Goal: Information Seeking & Learning: Learn about a topic

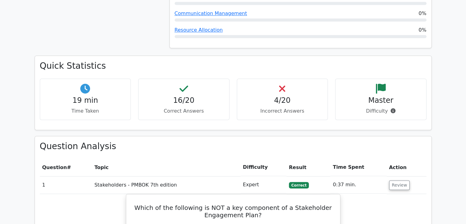
scroll to position [613, 0]
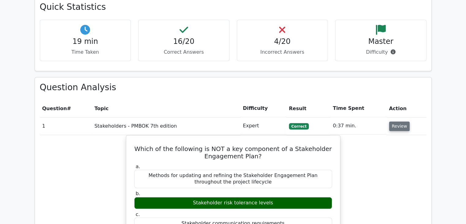
click at [400, 121] on button "Review" at bounding box center [399, 126] width 21 height 10
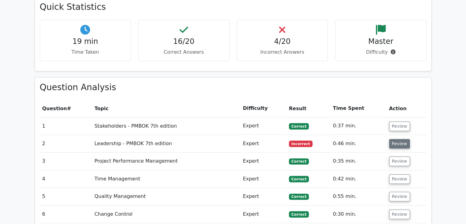
click at [397, 139] on button "Review" at bounding box center [399, 144] width 21 height 10
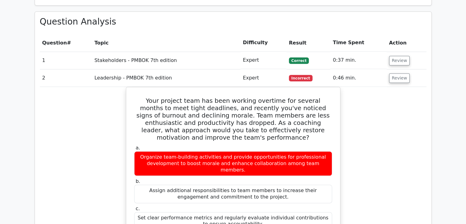
scroll to position [644, 0]
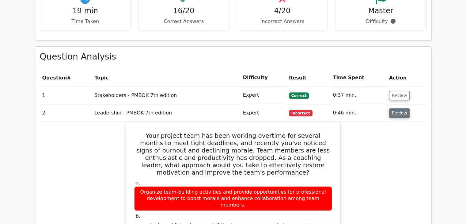
click at [403, 108] on button "Review" at bounding box center [399, 113] width 21 height 10
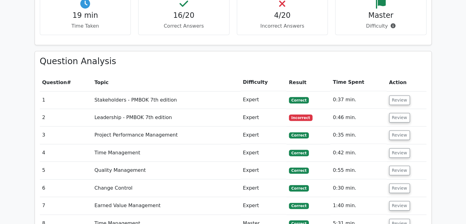
scroll to position [613, 0]
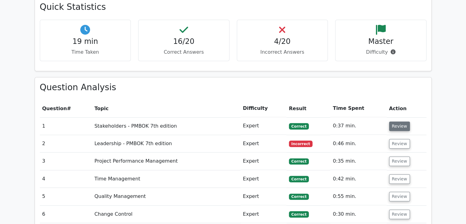
click at [399, 121] on button "Review" at bounding box center [399, 126] width 21 height 10
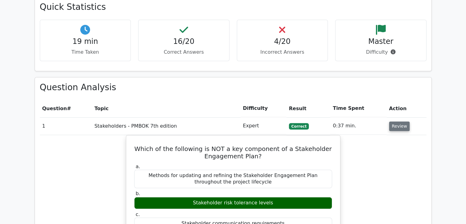
click at [401, 121] on button "Review" at bounding box center [399, 126] width 21 height 10
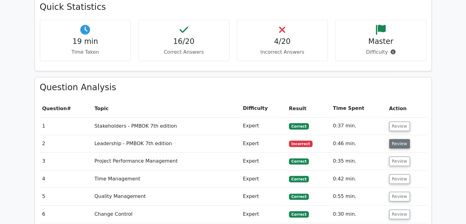
click at [397, 139] on button "Review" at bounding box center [399, 144] width 21 height 10
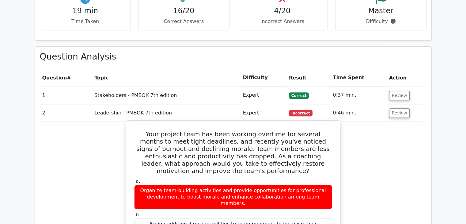
scroll to position [675, 0]
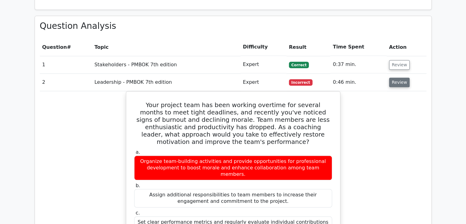
click at [391, 78] on button "Review" at bounding box center [399, 83] width 21 height 10
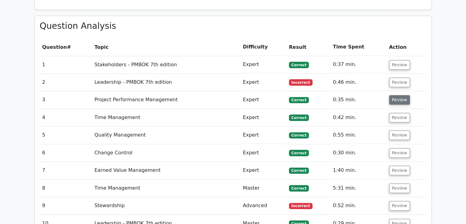
click at [399, 95] on button "Review" at bounding box center [399, 100] width 21 height 10
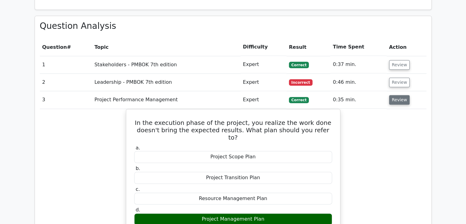
click at [399, 95] on button "Review" at bounding box center [399, 100] width 21 height 10
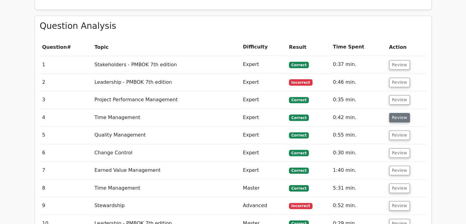
click at [401, 113] on button "Review" at bounding box center [399, 118] width 21 height 10
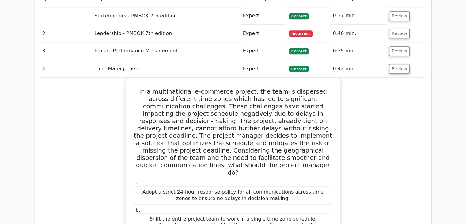
scroll to position [705, 0]
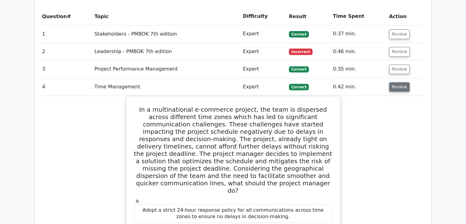
click at [401, 82] on button "Review" at bounding box center [399, 87] width 21 height 10
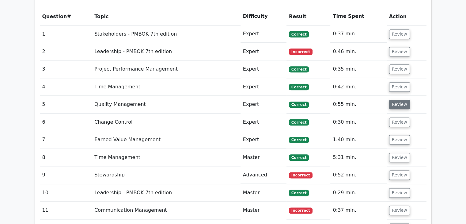
click at [404, 100] on button "Review" at bounding box center [399, 105] width 21 height 10
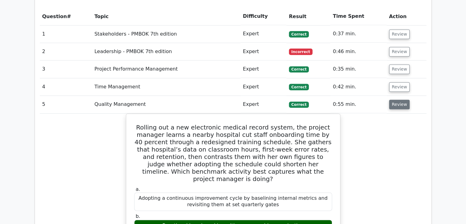
click at [404, 100] on button "Review" at bounding box center [399, 105] width 21 height 10
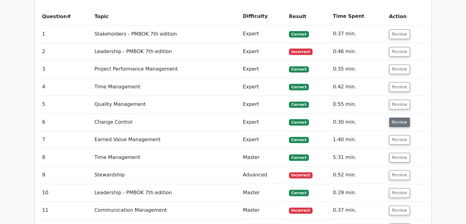
click at [403, 117] on button "Review" at bounding box center [399, 122] width 21 height 10
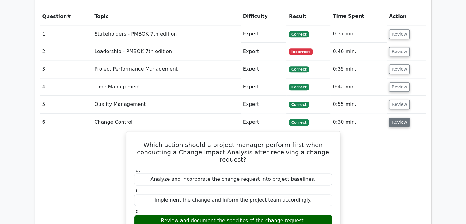
click at [402, 117] on button "Review" at bounding box center [399, 122] width 21 height 10
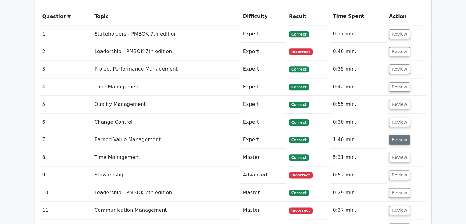
click at [400, 135] on button "Review" at bounding box center [399, 140] width 21 height 10
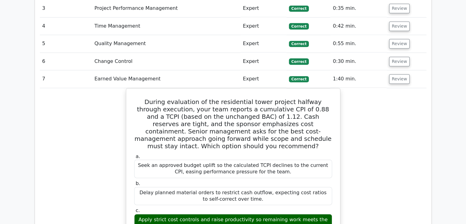
scroll to position [767, 0]
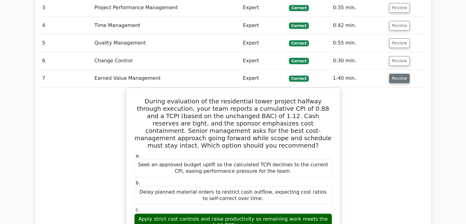
click at [395, 74] on button "Review" at bounding box center [399, 79] width 21 height 10
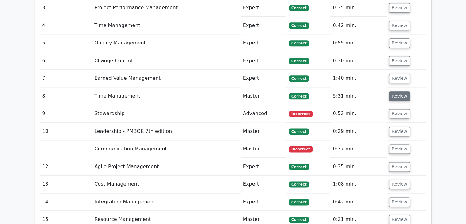
click at [401, 91] on button "Review" at bounding box center [399, 96] width 21 height 10
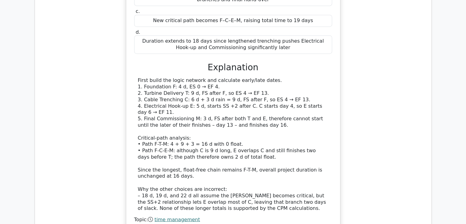
scroll to position [797, 0]
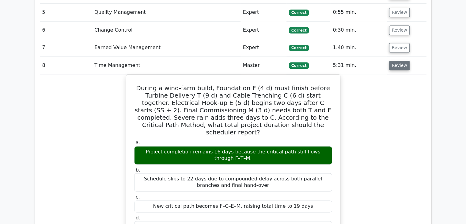
click at [402, 61] on button "Review" at bounding box center [399, 66] width 21 height 10
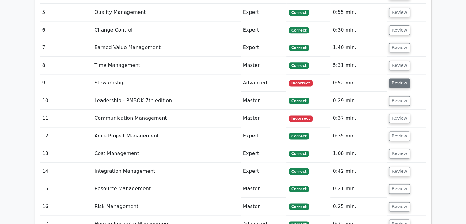
click at [396, 78] on button "Review" at bounding box center [399, 83] width 21 height 10
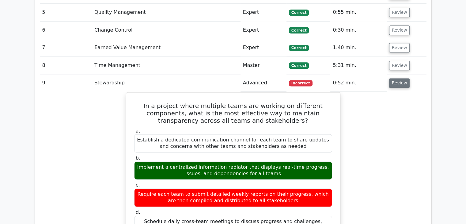
click at [401, 78] on button "Review" at bounding box center [399, 83] width 21 height 10
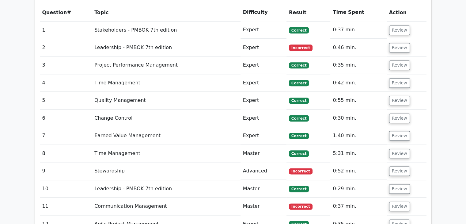
scroll to position [675, 0]
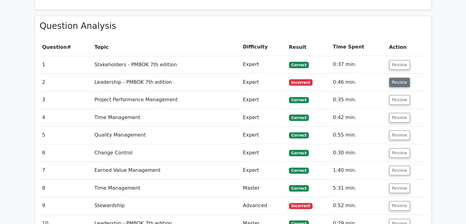
click at [398, 78] on button "Review" at bounding box center [399, 83] width 21 height 10
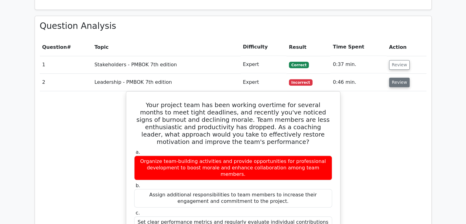
click at [398, 78] on button "Review" at bounding box center [399, 83] width 21 height 10
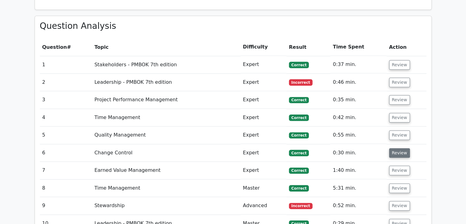
scroll to position [705, 0]
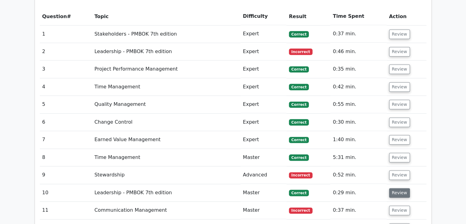
click at [395, 188] on button "Review" at bounding box center [399, 193] width 21 height 10
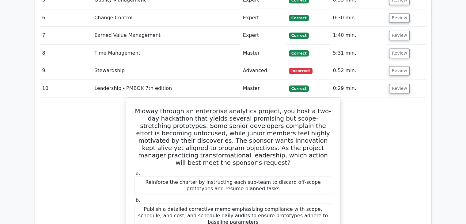
scroll to position [828, 0]
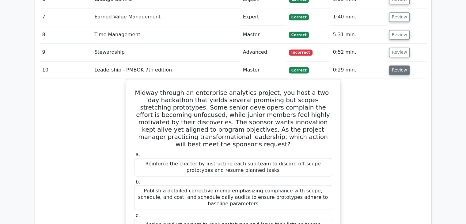
click at [399, 65] on button "Review" at bounding box center [399, 70] width 21 height 10
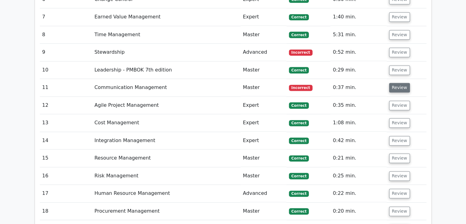
click at [395, 83] on button "Review" at bounding box center [399, 88] width 21 height 10
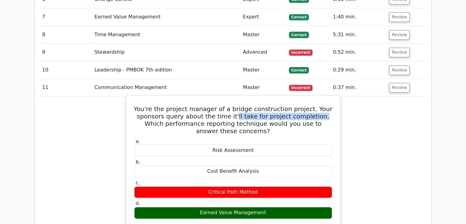
drag, startPoint x: 229, startPoint y: 86, endPoint x: 311, endPoint y: 83, distance: 82.2
click at [311, 105] on h5 "You're the project manager of a bridge construction project. Your sponsors quer…" at bounding box center [233, 119] width 199 height 29
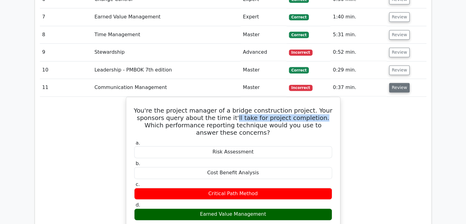
click at [401, 83] on button "Review" at bounding box center [399, 88] width 21 height 10
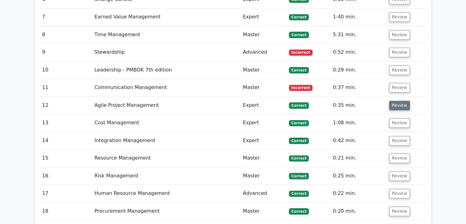
click at [401, 101] on button "Review" at bounding box center [399, 106] width 21 height 10
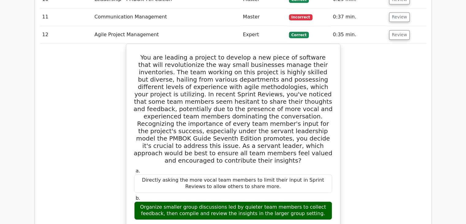
scroll to position [889, 0]
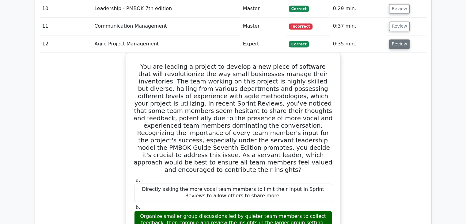
click at [399, 39] on button "Review" at bounding box center [399, 44] width 21 height 10
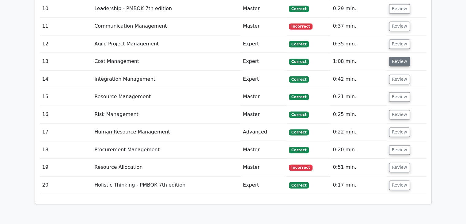
click at [397, 57] on button "Review" at bounding box center [399, 62] width 21 height 10
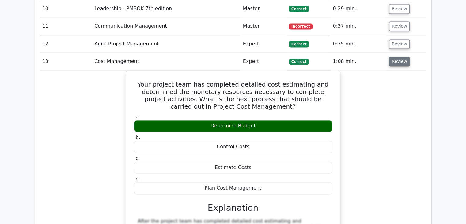
click at [402, 57] on button "Review" at bounding box center [399, 62] width 21 height 10
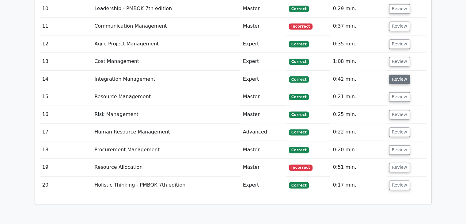
click at [399, 75] on button "Review" at bounding box center [399, 80] width 21 height 10
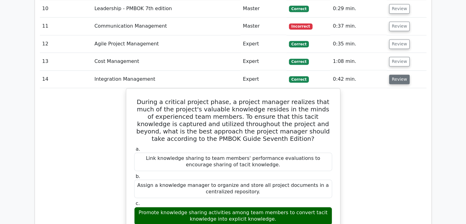
click at [395, 75] on button "Review" at bounding box center [399, 80] width 21 height 10
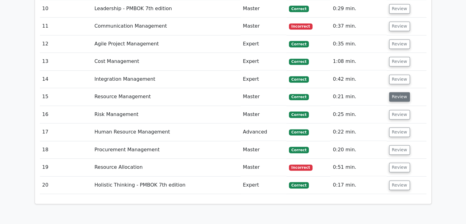
click at [397, 92] on button "Review" at bounding box center [399, 97] width 21 height 10
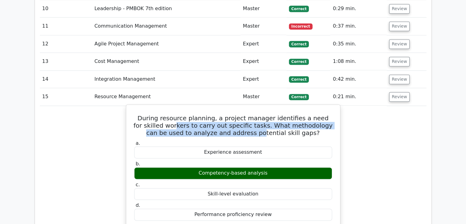
drag, startPoint x: 196, startPoint y: 97, endPoint x: 264, endPoint y: 100, distance: 68.1
click at [253, 114] on h5 "During resource planning, a project manager identifies a need for skilled worke…" at bounding box center [233, 125] width 199 height 22
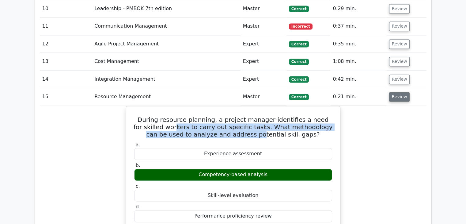
click at [396, 92] on button "Review" at bounding box center [399, 97] width 21 height 10
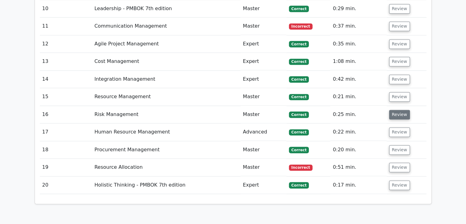
click at [398, 110] on button "Review" at bounding box center [399, 115] width 21 height 10
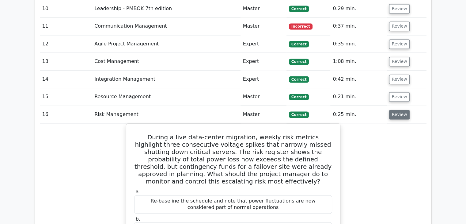
click at [398, 110] on button "Review" at bounding box center [399, 115] width 21 height 10
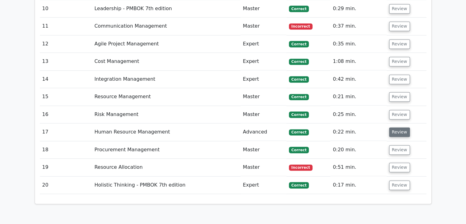
click at [399, 127] on button "Review" at bounding box center [399, 132] width 21 height 10
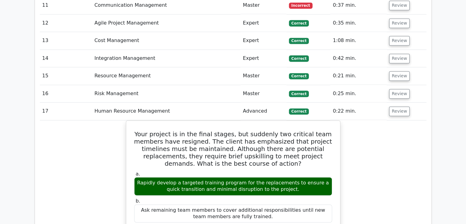
scroll to position [951, 0]
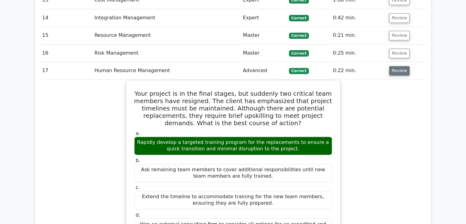
click at [403, 66] on button "Review" at bounding box center [399, 71] width 21 height 10
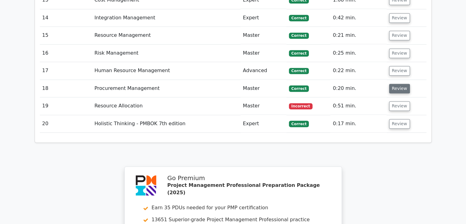
click at [397, 84] on button "Review" at bounding box center [399, 89] width 21 height 10
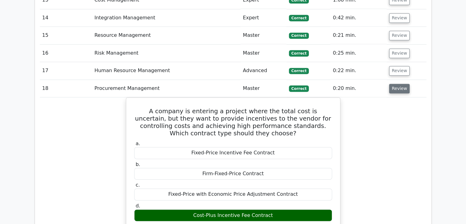
click at [396, 84] on button "Review" at bounding box center [399, 89] width 21 height 10
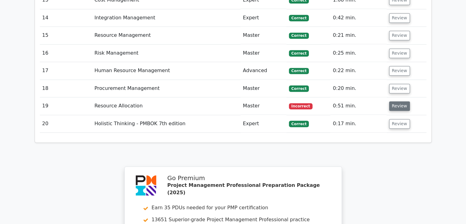
click at [400, 101] on button "Review" at bounding box center [399, 106] width 21 height 10
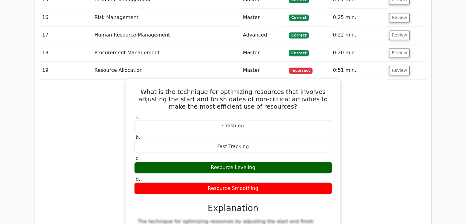
scroll to position [1012, 0]
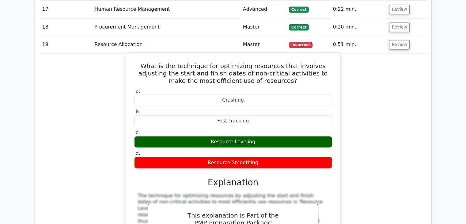
drag, startPoint x: 136, startPoint y: 33, endPoint x: 265, endPoint y: 128, distance: 159.8
click at [265, 128] on div "What is the technique for optimizing resources that involves adjusting the star…" at bounding box center [233, 173] width 209 height 236
copy div "What is the technique for optimizing resources that involves adjusting the star…"
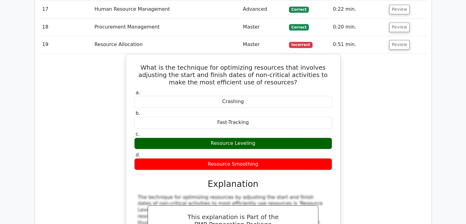
click at [392, 87] on div "What is the technique for optimizing resources that involves adjusting the star…" at bounding box center [233, 178] width 387 height 249
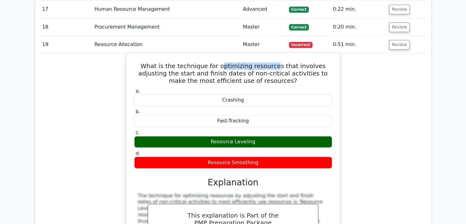
drag, startPoint x: 213, startPoint y: 36, endPoint x: 263, endPoint y: 32, distance: 49.9
click at [263, 62] on h5 "What is the technique for optimizing resources that involves adjusting the star…" at bounding box center [233, 73] width 199 height 22
drag, startPoint x: 216, startPoint y: 38, endPoint x: 243, endPoint y: 38, distance: 27.0
click at [243, 62] on h5 "What is the technique for optimizing resources that involves adjusting the star…" at bounding box center [233, 73] width 199 height 22
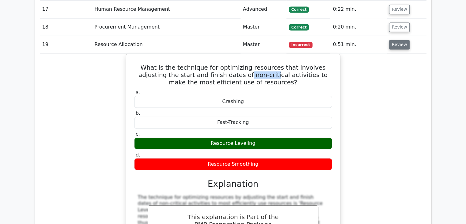
click at [401, 40] on button "Review" at bounding box center [399, 45] width 21 height 10
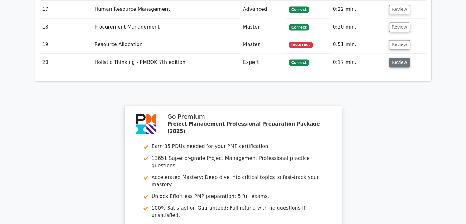
click at [400, 58] on button "Review" at bounding box center [399, 63] width 21 height 10
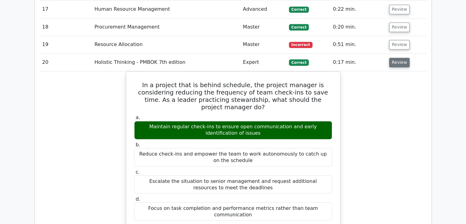
click at [398, 58] on button "Review" at bounding box center [399, 63] width 21 height 10
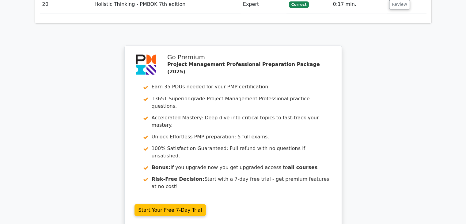
scroll to position [1132, 0]
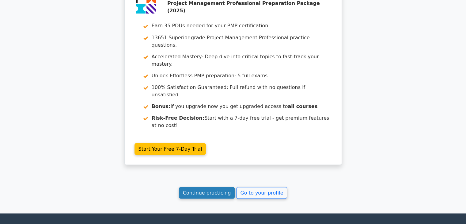
click at [210, 187] on link "Continue practicing" at bounding box center [207, 193] width 56 height 12
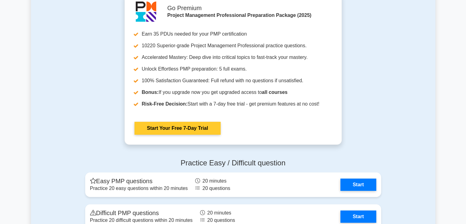
scroll to position [2239, 0]
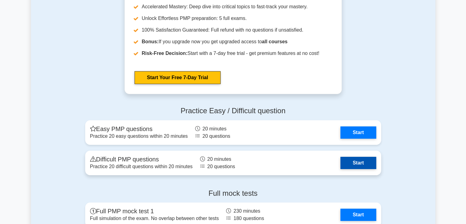
click at [372, 167] on link "Start" at bounding box center [359, 163] width 36 height 12
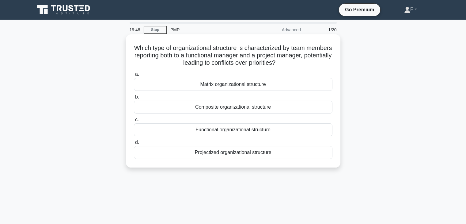
click at [241, 86] on div "Matrix organizational structure" at bounding box center [233, 84] width 199 height 13
click at [134, 76] on input "a. Matrix organizational structure" at bounding box center [134, 74] width 0 height 4
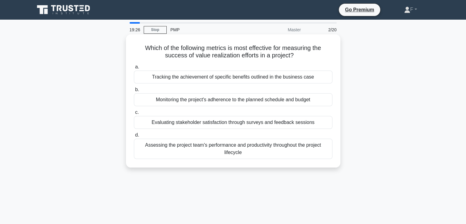
click at [259, 77] on div "Tracking the achievement of specific benefits outlined in the business case" at bounding box center [233, 77] width 199 height 13
click at [134, 69] on input "a. Tracking the achievement of specific benefits outlined in the business case" at bounding box center [134, 67] width 0 height 4
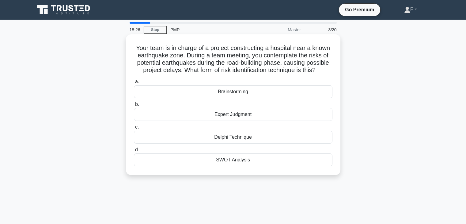
click at [231, 114] on div "Expert Judgment" at bounding box center [233, 114] width 199 height 13
click at [134, 106] on input "b. Expert Judgment" at bounding box center [134, 104] width 0 height 4
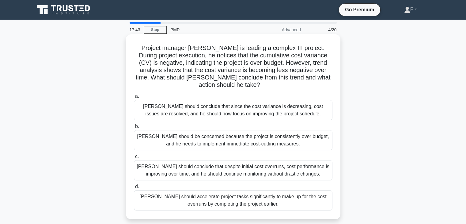
click at [260, 166] on div "David should conclude that despite initial cost overruns, cost performance is i…" at bounding box center [233, 170] width 199 height 20
click at [134, 159] on input "c. David should conclude that despite initial cost overruns, cost performance i…" at bounding box center [134, 157] width 0 height 4
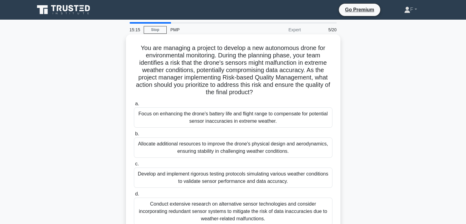
click at [242, 207] on div "Conduct extensive research on alternative sensor technologies and consider inco…" at bounding box center [233, 211] width 199 height 28
click at [134, 196] on input "d. Conduct extensive research on alternative sensor technologies and consider i…" at bounding box center [134, 194] width 0 height 4
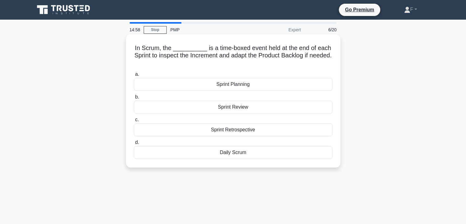
click at [235, 108] on div "Sprint Review" at bounding box center [233, 107] width 199 height 13
click at [134, 99] on input "b. Sprint Review" at bounding box center [134, 97] width 0 height 4
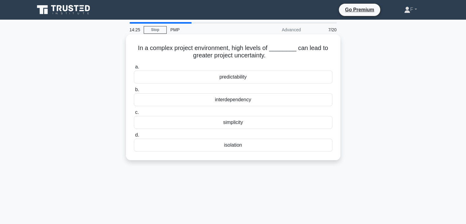
click at [241, 101] on div "interdependency" at bounding box center [233, 99] width 199 height 13
click at [134, 92] on input "b. interdependency" at bounding box center [134, 90] width 0 height 4
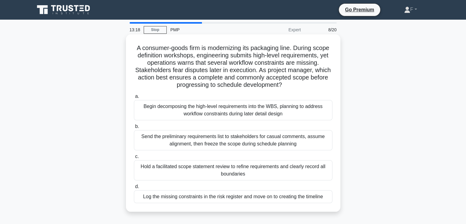
click at [213, 108] on div "Begin decomposing the high-level requirements into the WBS, planning to address…" at bounding box center [233, 110] width 199 height 20
click at [134, 98] on input "a. Begin decomposing the high-level requirements into the WBS, planning to addr…" at bounding box center [134, 96] width 0 height 4
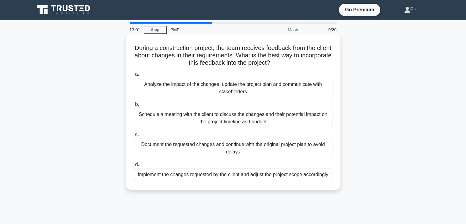
click at [283, 90] on div "Analyze the impact of the changes, update the project plan and communicate with…" at bounding box center [233, 88] width 199 height 20
click at [134, 76] on input "a. Analyze the impact of the changes, update the project plan and communicate w…" at bounding box center [134, 74] width 0 height 4
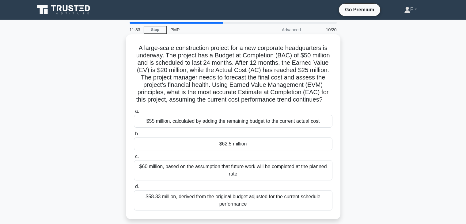
click at [239, 150] on div "$62.5 million" at bounding box center [233, 143] width 199 height 13
click at [134, 136] on input "b. $62.5 million" at bounding box center [134, 134] width 0 height 4
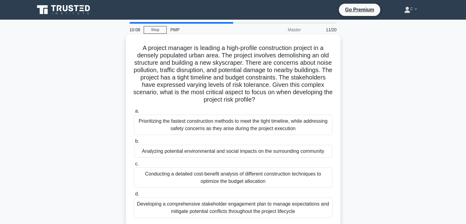
click at [210, 153] on div "Analyzing potential environmental and social impacts on the surrounding communi…" at bounding box center [233, 151] width 199 height 13
click at [134, 143] on input "b. Analyzing potential environmental and social impacts on the surrounding comm…" at bounding box center [134, 141] width 0 height 4
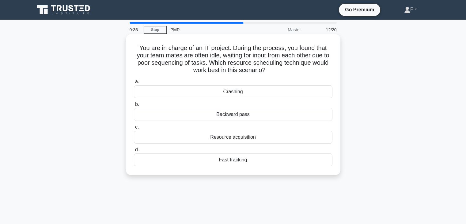
click at [241, 162] on div "Fast tracking" at bounding box center [233, 159] width 199 height 13
click at [134, 152] on input "d. Fast tracking" at bounding box center [134, 150] width 0 height 4
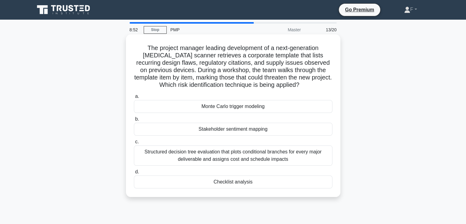
click at [229, 182] on div "Checklist analysis" at bounding box center [233, 181] width 199 height 13
click at [134, 174] on input "d. Checklist analysis" at bounding box center [134, 172] width 0 height 4
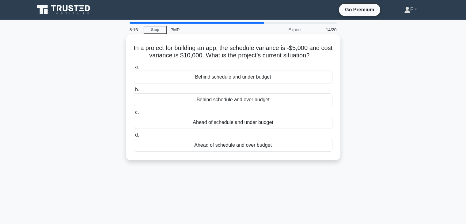
click at [254, 79] on div "Behind schedule and under budget" at bounding box center [233, 77] width 199 height 13
click at [134, 69] on input "a. Behind schedule and under budget" at bounding box center [134, 67] width 0 height 4
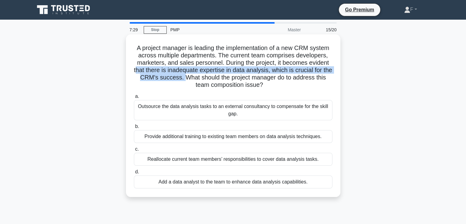
drag, startPoint x: 139, startPoint y: 72, endPoint x: 189, endPoint y: 81, distance: 50.5
click at [189, 81] on h5 "A project manager is leading the implementation of a new CRM system across mult…" at bounding box center [233, 66] width 200 height 45
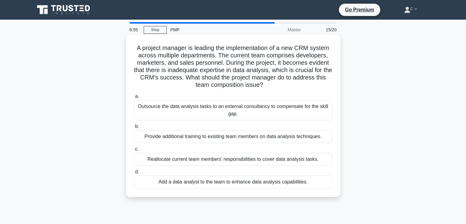
click at [227, 182] on div "Add a data analyst to the team to enhance data analysis capabilities." at bounding box center [233, 181] width 199 height 13
click at [134, 174] on input "d. Add a data analyst to the team to enhance data analysis capabilities." at bounding box center [134, 172] width 0 height 4
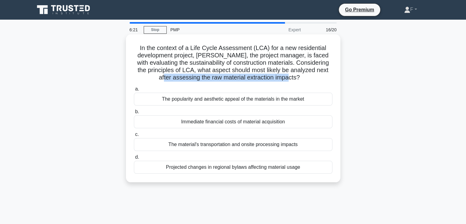
drag, startPoint x: 167, startPoint y: 75, endPoint x: 299, endPoint y: 79, distance: 132.5
click at [299, 79] on h5 "In the context of a Life Cycle Assessment (LCA) for a new residential developme…" at bounding box center [233, 62] width 200 height 37
click at [236, 145] on div "The material's transportation and onsite processing impacts" at bounding box center [233, 144] width 199 height 13
click at [134, 136] on input "c. The material's transportation and onsite processing impacts" at bounding box center [134, 134] width 0 height 4
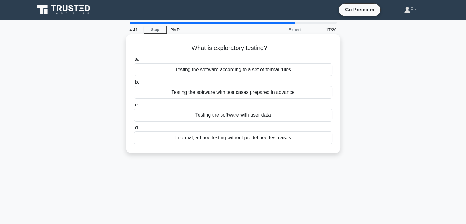
click at [260, 138] on div "Informal, ad hoc testing without predefined test cases" at bounding box center [233, 137] width 199 height 13
click at [134, 130] on input "d. Informal, ad hoc testing without predefined test cases" at bounding box center [134, 128] width 0 height 4
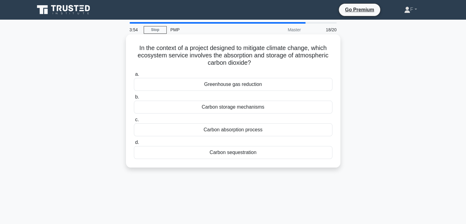
click at [252, 87] on div "Greenhouse gas reduction" at bounding box center [233, 84] width 199 height 13
click at [134, 76] on input "a. Greenhouse gas reduction" at bounding box center [134, 74] width 0 height 4
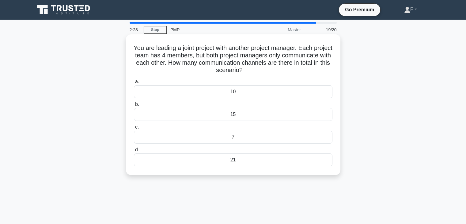
click at [234, 116] on div "15" at bounding box center [233, 114] width 199 height 13
click at [134, 106] on input "b. 15" at bounding box center [134, 104] width 0 height 4
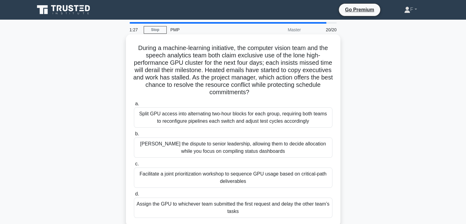
click at [258, 175] on div "Facilitate a joint prioritization workshop to sequence GPU usage based on criti…" at bounding box center [233, 177] width 199 height 20
click at [134, 166] on input "c. Facilitate a joint prioritization workshop to sequence GPU usage based on cr…" at bounding box center [134, 164] width 0 height 4
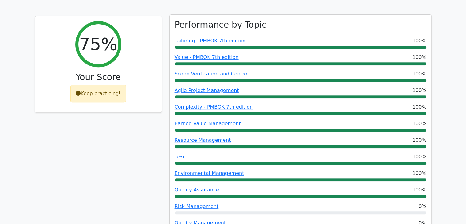
scroll to position [215, 0]
